Goal: Task Accomplishment & Management: Manage account settings

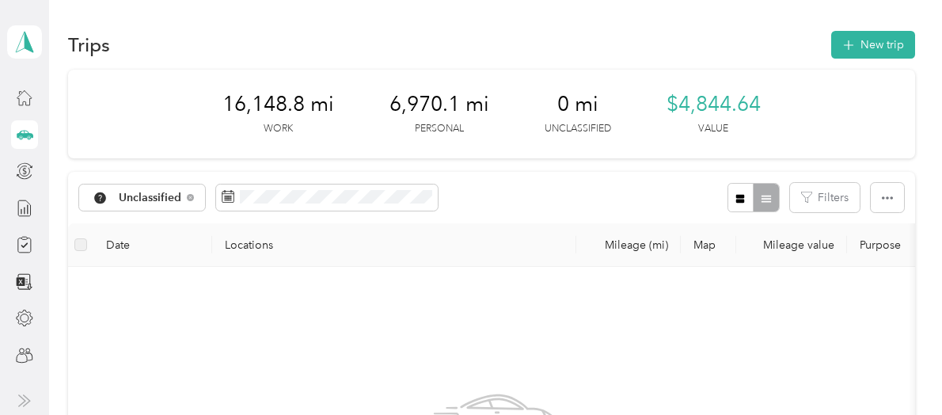
scroll to position [475, 0]
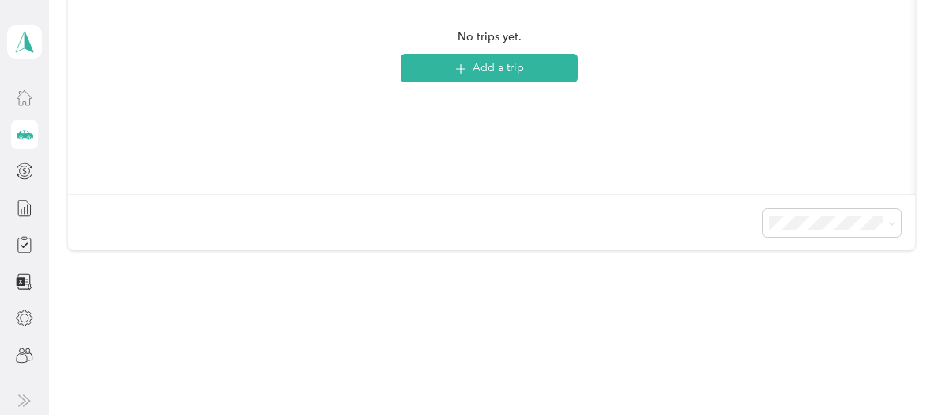
click at [13, 95] on div at bounding box center [24, 97] width 27 height 28
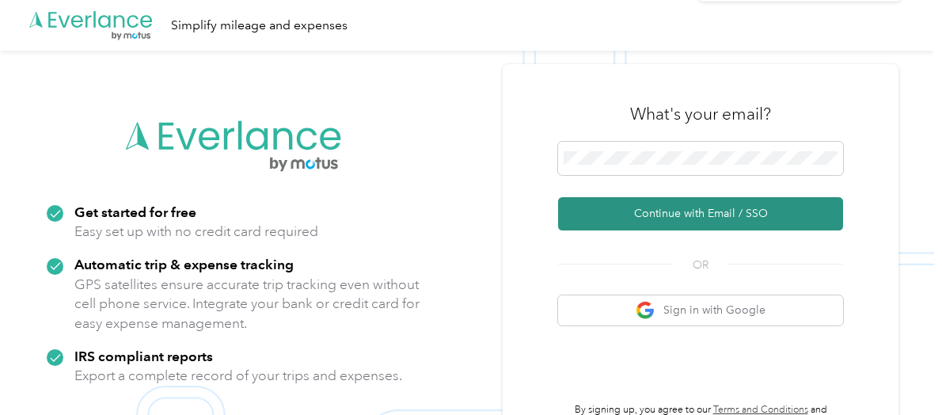
click at [668, 213] on button "Continue with Email / SSO" at bounding box center [700, 213] width 285 height 33
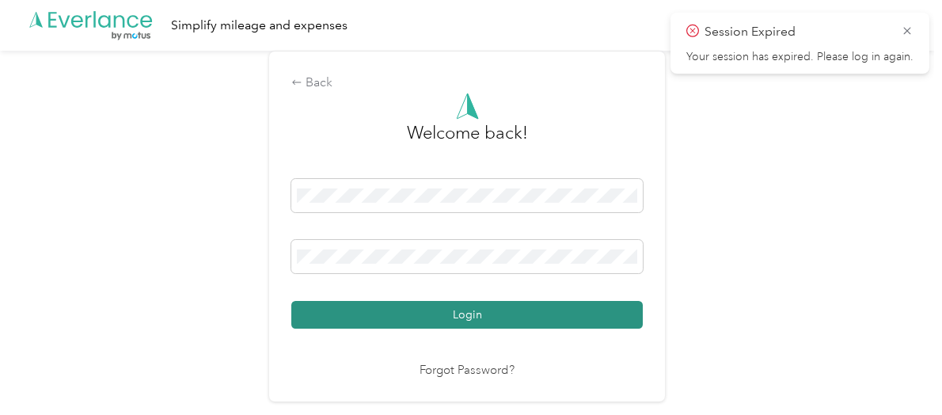
click at [454, 317] on button "Login" at bounding box center [466, 315] width 351 height 28
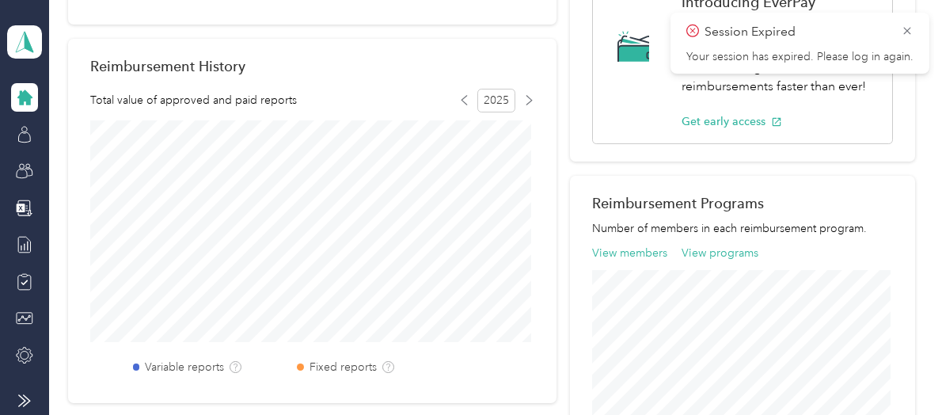
scroll to position [317, 0]
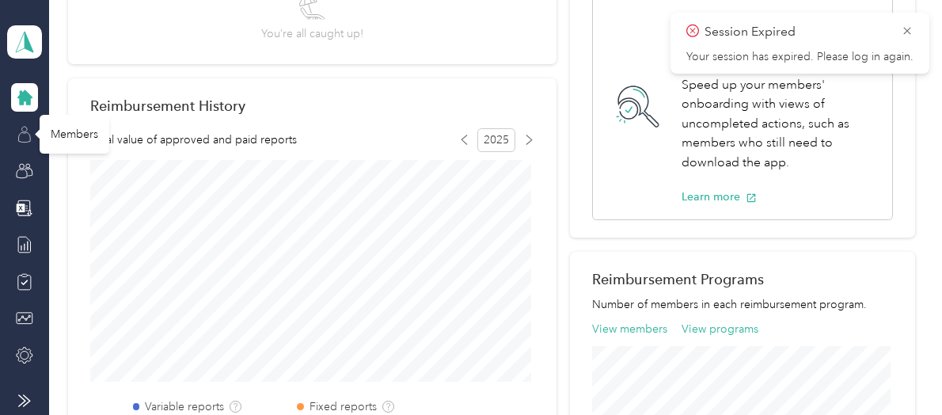
click at [24, 135] on icon at bounding box center [24, 134] width 17 height 17
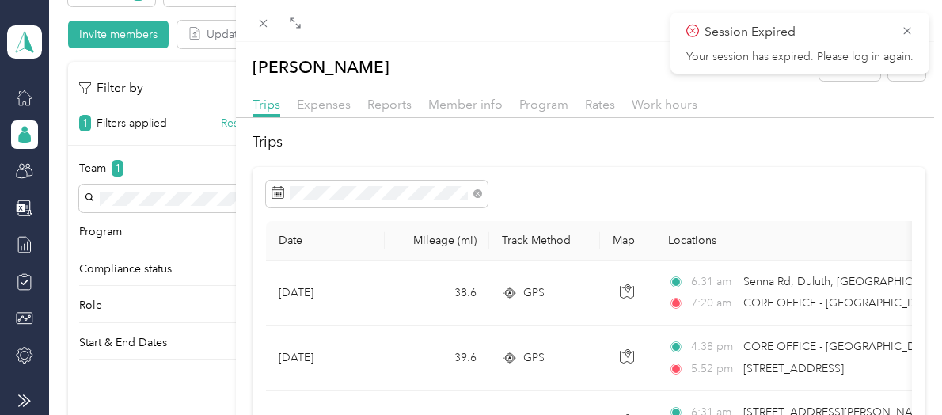
click at [25, 96] on div "Jeffrey D. Lee Archive Trips Expenses Reports Member info Program Rates Work ho…" at bounding box center [471, 207] width 942 height 415
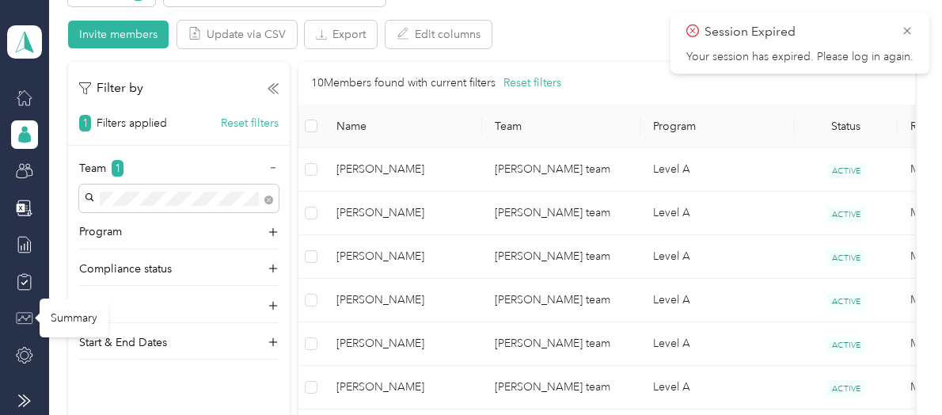
click at [22, 317] on icon at bounding box center [23, 318] width 13 height 6
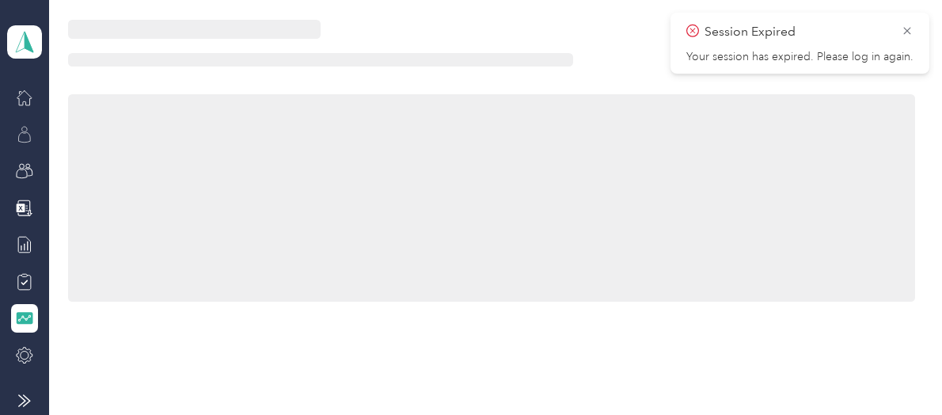
scroll to position [317, 0]
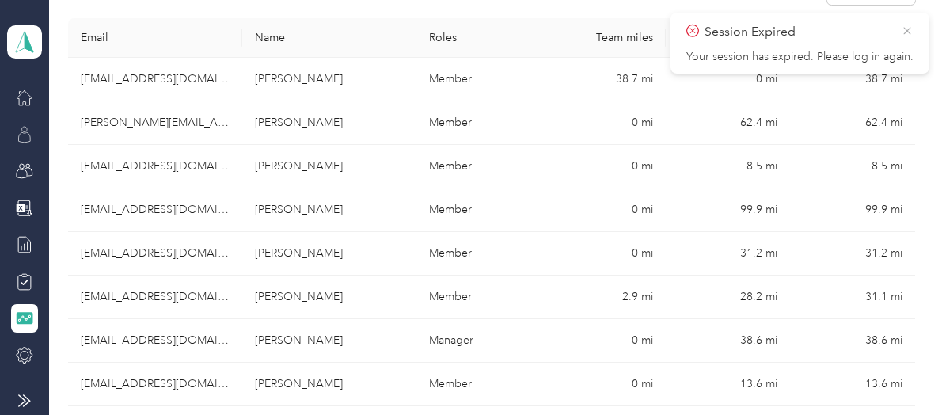
click at [906, 33] on icon at bounding box center [907, 31] width 13 height 14
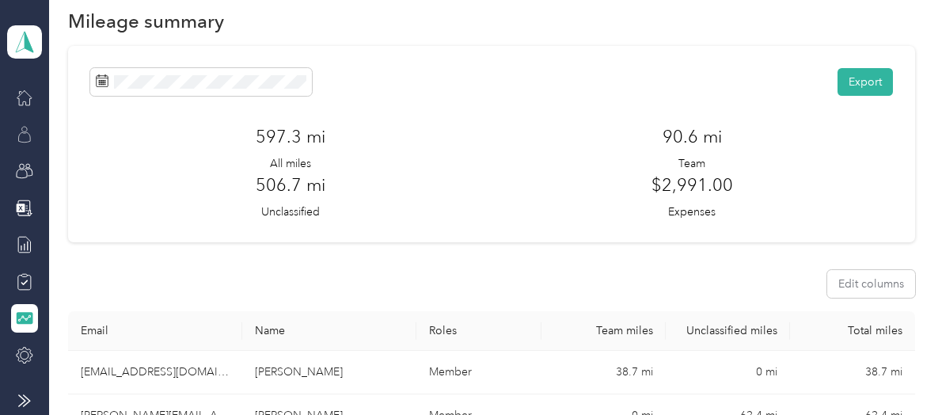
scroll to position [0, 0]
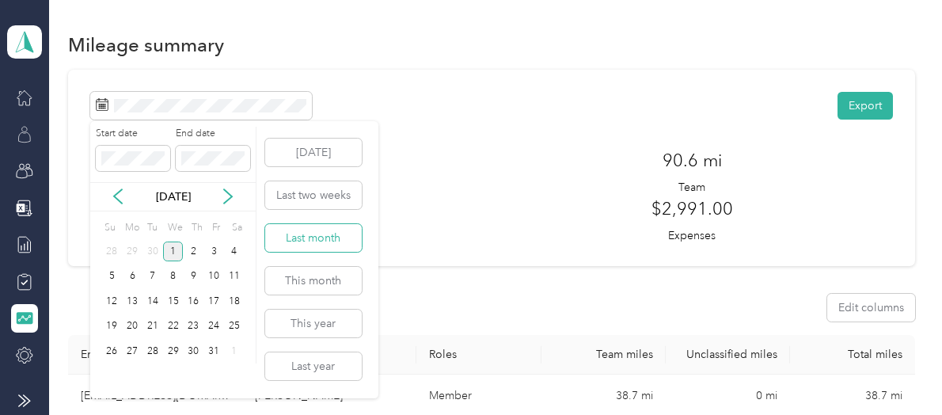
click at [321, 241] on button "Last month" at bounding box center [313, 238] width 97 height 28
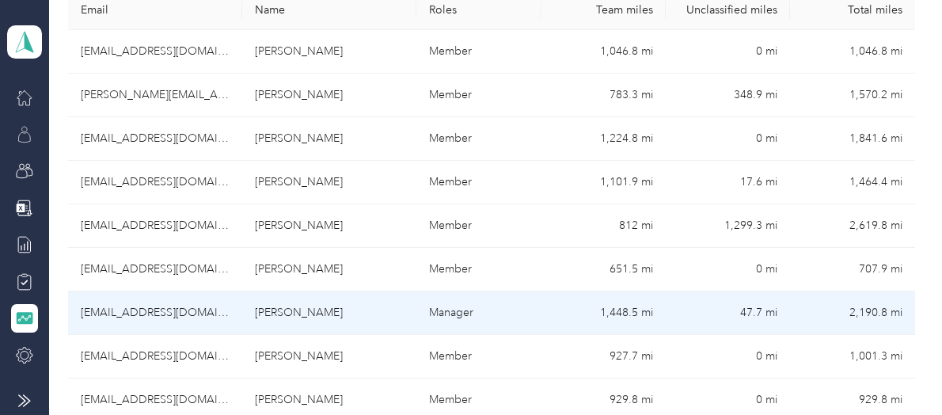
scroll to position [317, 0]
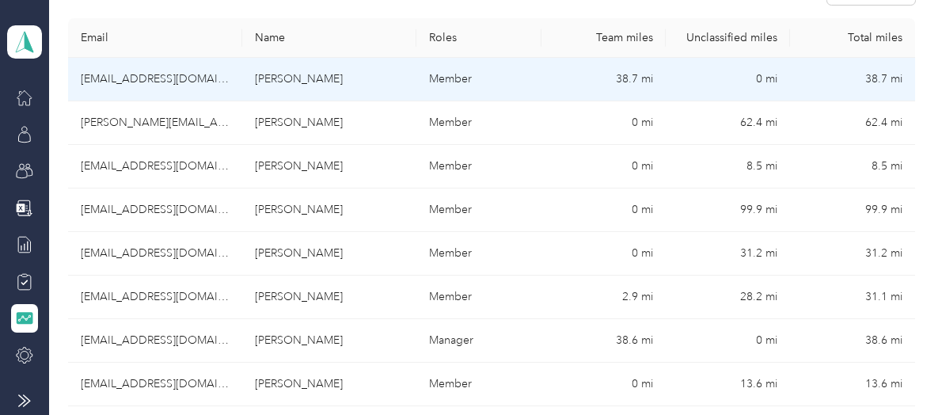
scroll to position [79, 0]
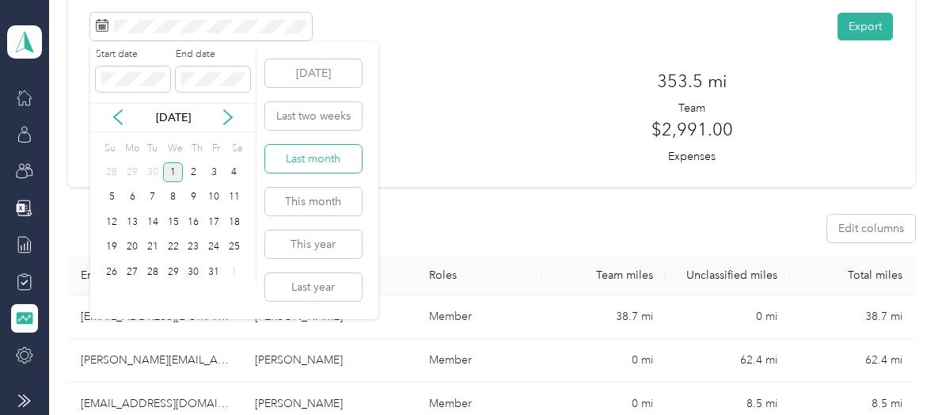
click at [294, 152] on button "Last month" at bounding box center [313, 159] width 97 height 28
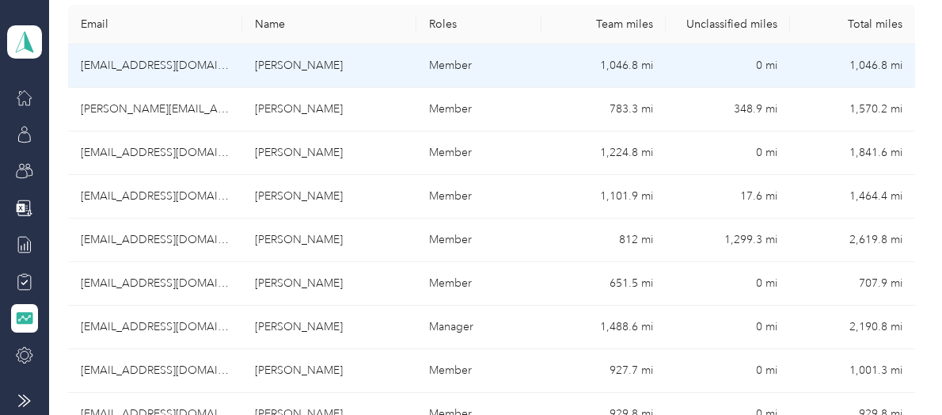
scroll to position [409, 0]
